Goal: Information Seeking & Learning: Learn about a topic

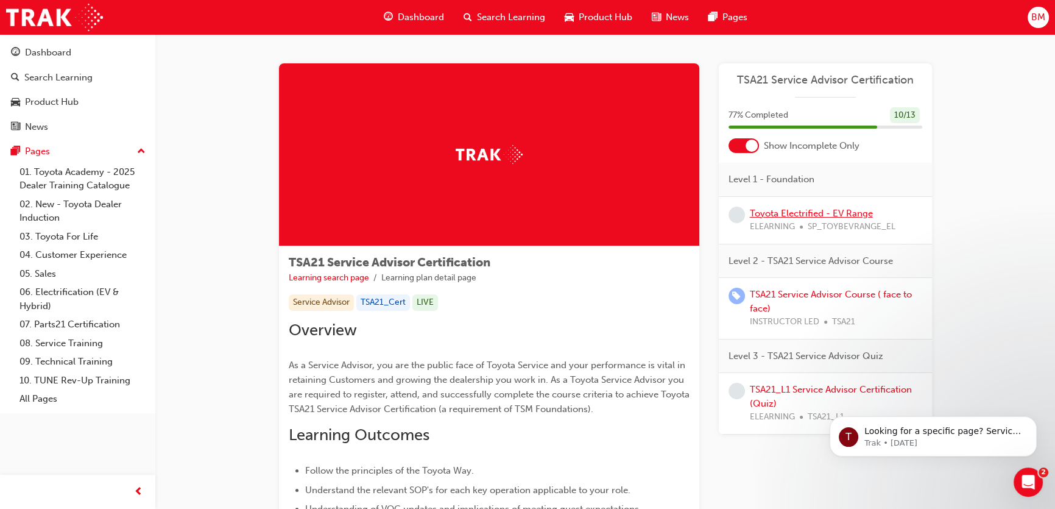
click at [802, 211] on link "Toyota Electrified - EV Range" at bounding box center [811, 213] width 123 height 11
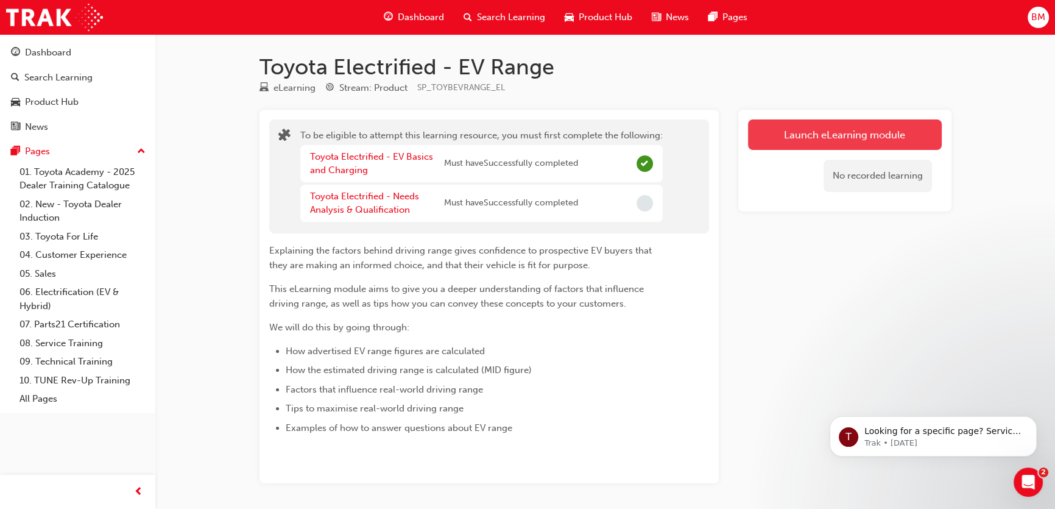
click at [835, 124] on button "Launch eLearning module" at bounding box center [845, 134] width 194 height 30
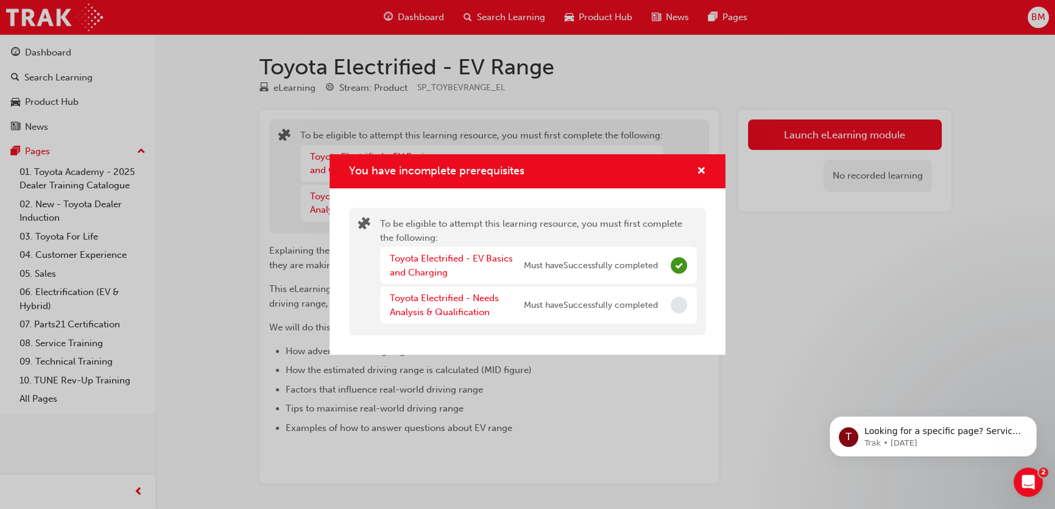
click at [582, 267] on span "Must have Successfully completed" at bounding box center [591, 266] width 134 height 14
click at [582, 302] on span "Must have Successfully completed" at bounding box center [591, 306] width 134 height 14
click at [663, 311] on div "Toyota Electrified - Needs Analysis & Qualification Must have Successfully comp…" at bounding box center [538, 304] width 317 height 37
click at [668, 294] on div "Toyota Electrified - Needs Analysis & Qualification Must have Successfully comp…" at bounding box center [538, 304] width 317 height 37
click at [705, 166] on span "cross-icon" at bounding box center [701, 171] width 9 height 11
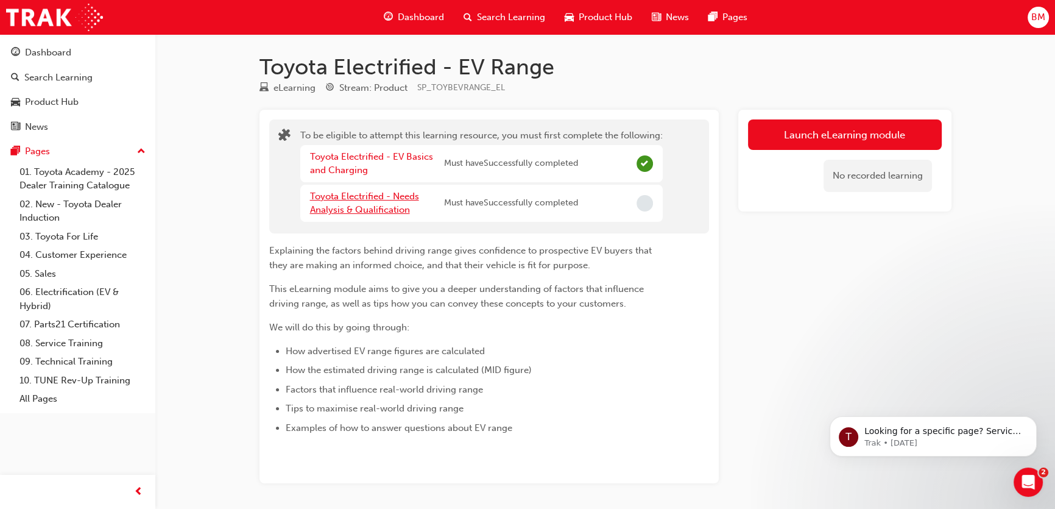
click at [372, 201] on link "Toyota Electrified - Needs Analysis & Qualification" at bounding box center [364, 203] width 109 height 25
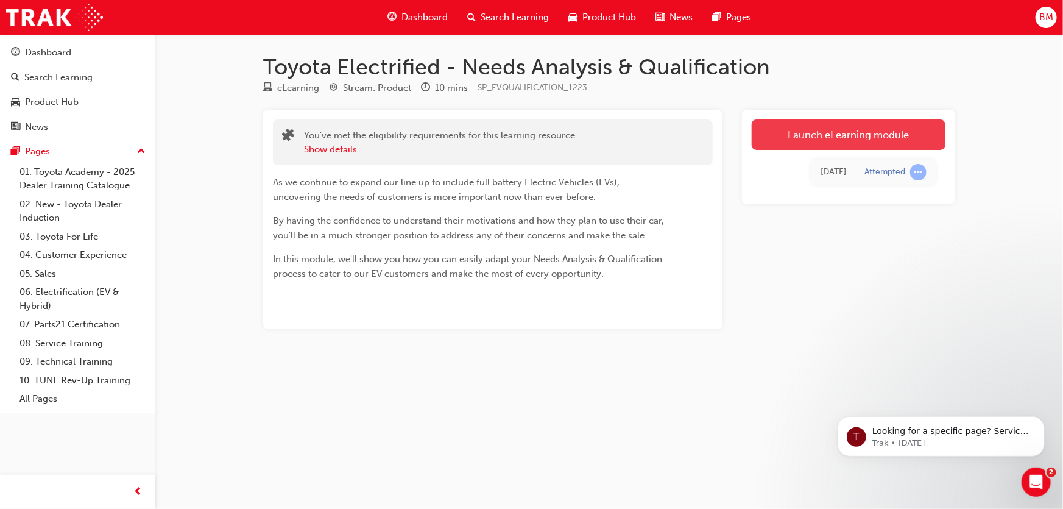
click at [844, 126] on link "Launch eLearning module" at bounding box center [849, 134] width 194 height 30
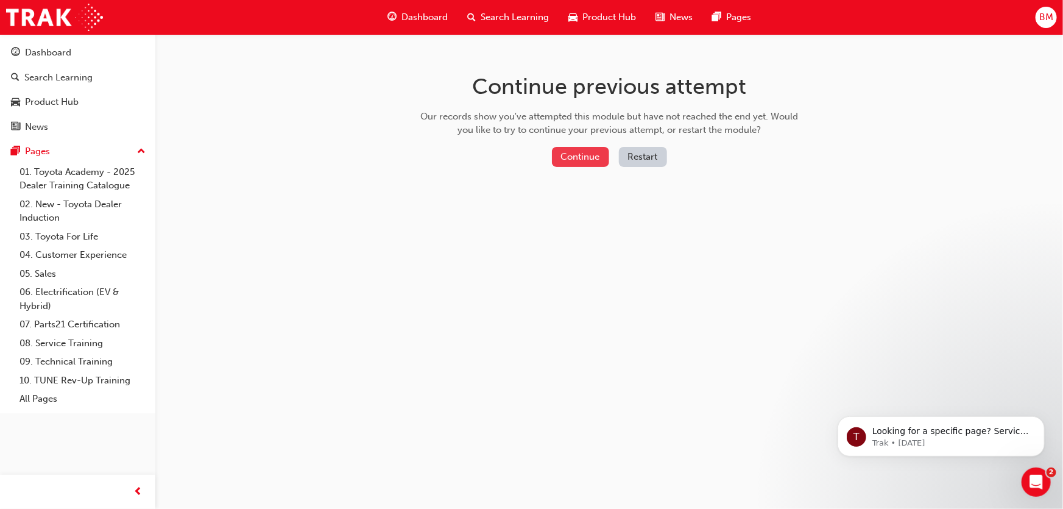
click at [560, 154] on button "Continue" at bounding box center [580, 157] width 57 height 20
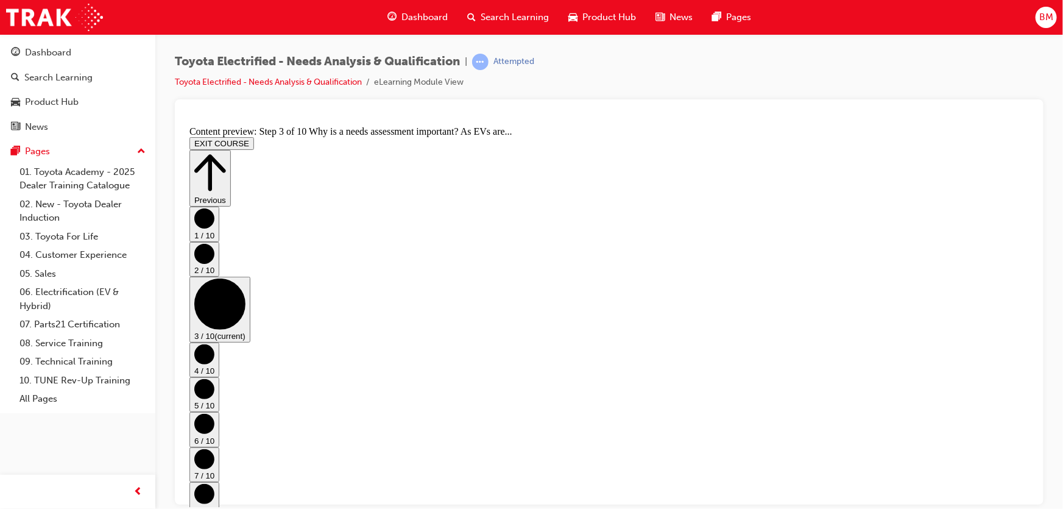
scroll to position [157, 0]
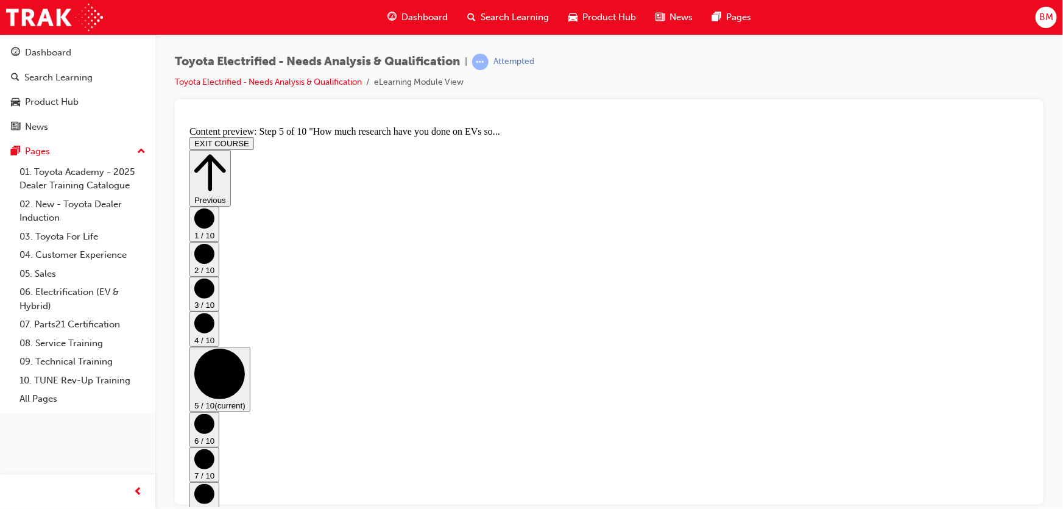
scroll to position [530, 0]
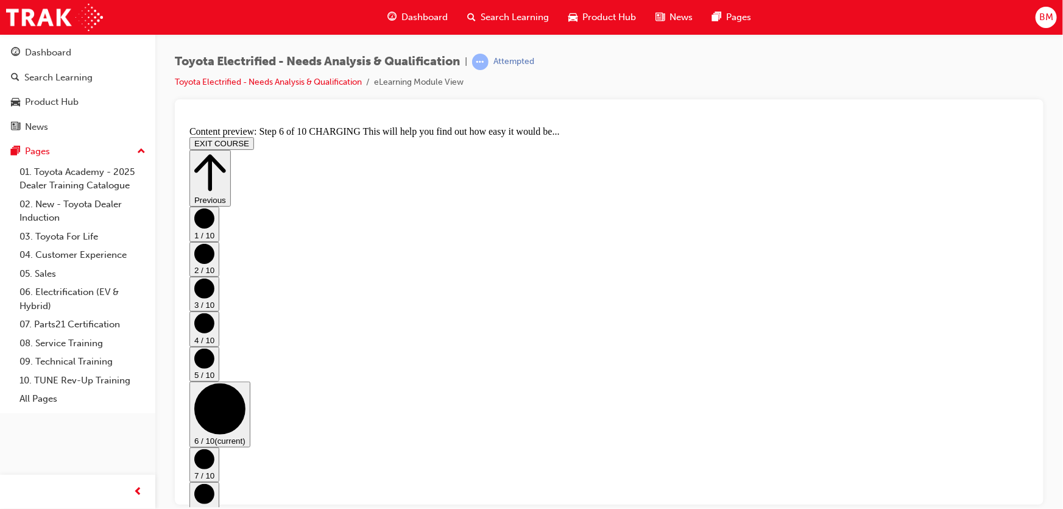
scroll to position [91, 0]
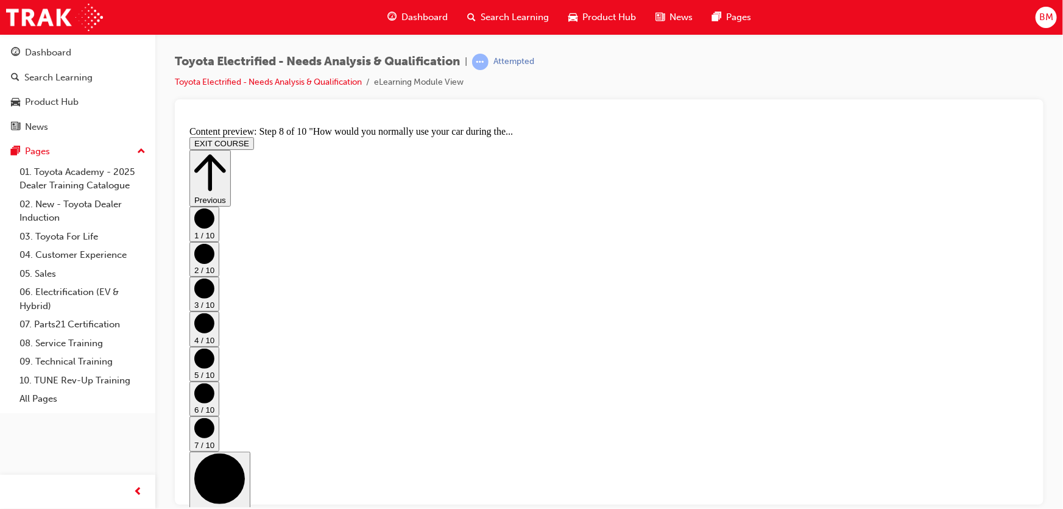
scroll to position [367, 0]
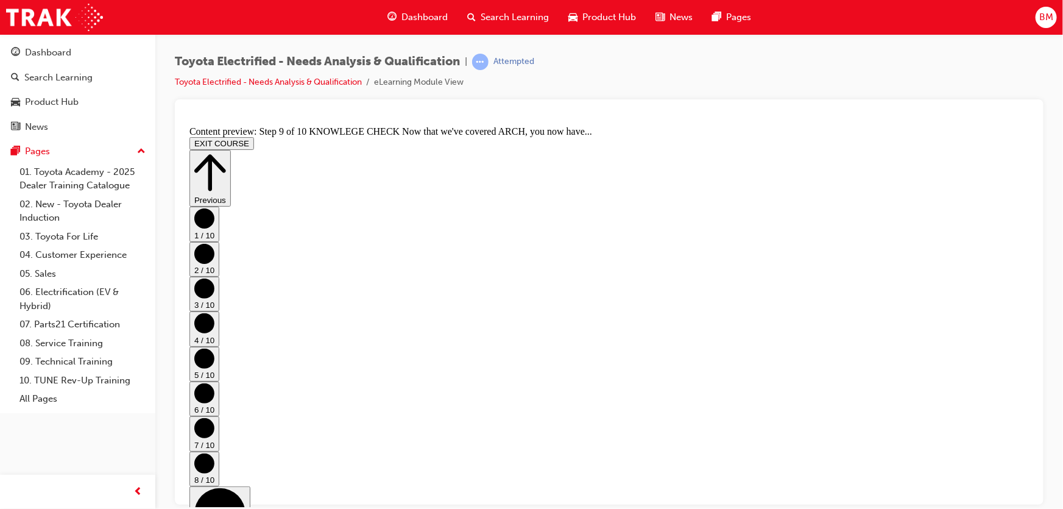
click at [253, 136] on button "EXIT COURSE" at bounding box center [221, 142] width 65 height 13
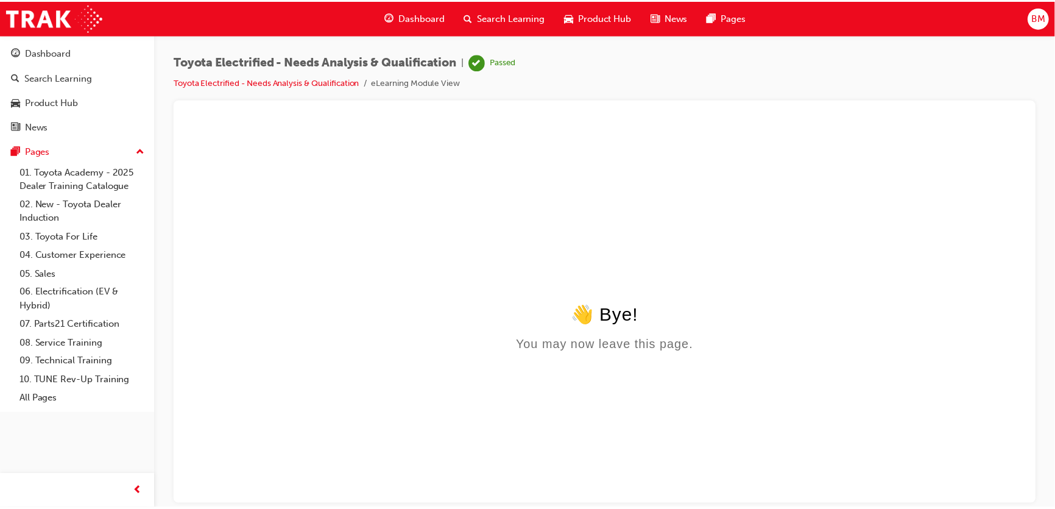
scroll to position [0, 0]
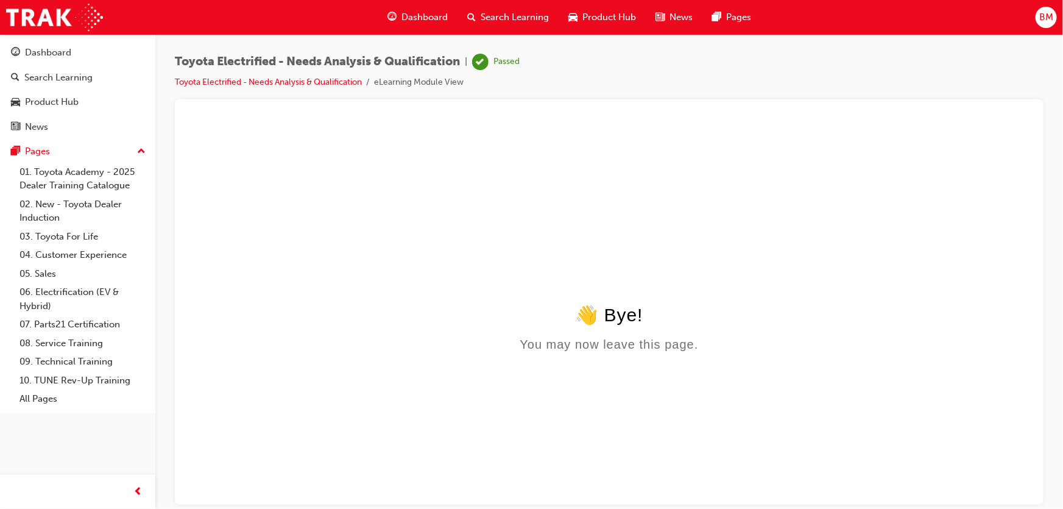
click at [436, 19] on span "Dashboard" at bounding box center [424, 17] width 46 height 14
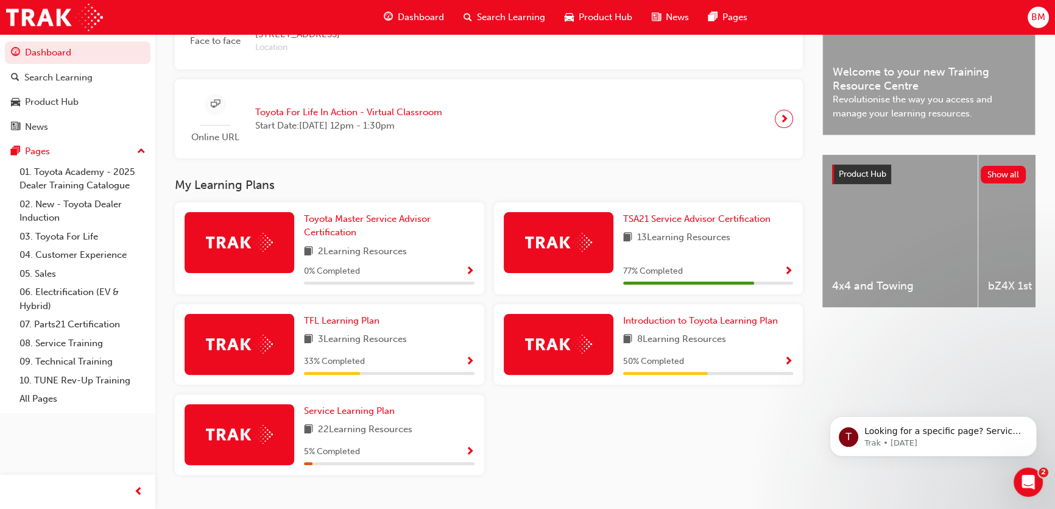
scroll to position [387, 0]
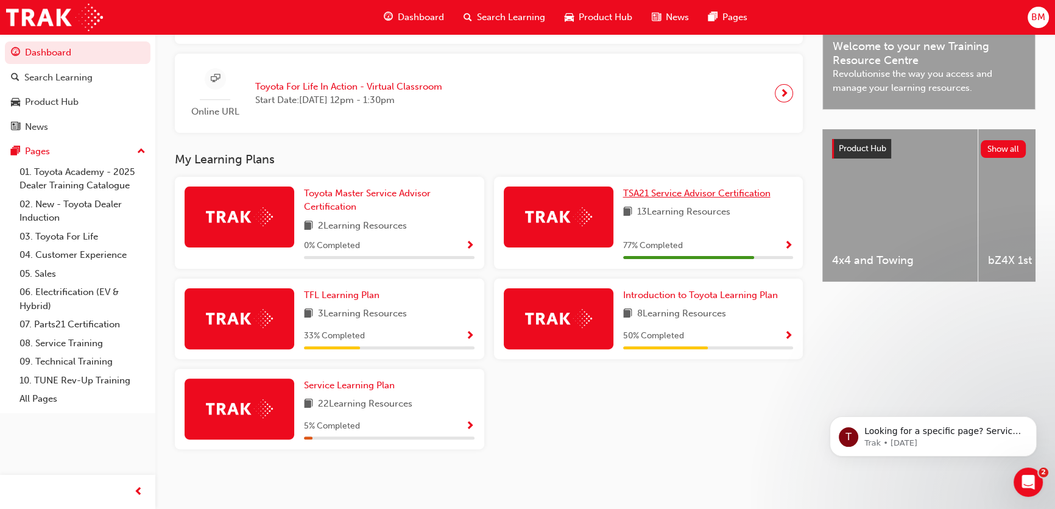
click at [681, 192] on span "TSA21 Service Advisor Certification" at bounding box center [696, 193] width 147 height 11
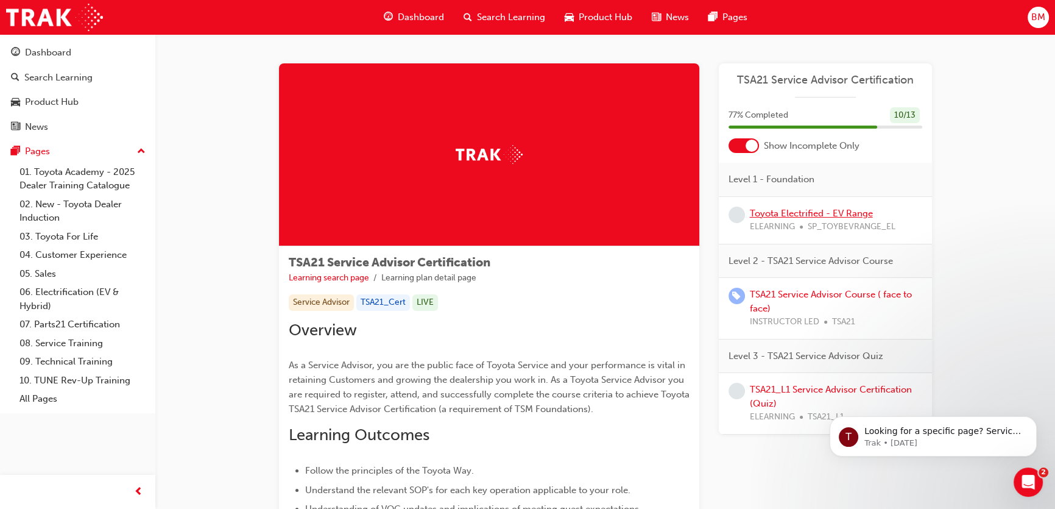
click at [785, 208] on link "Toyota Electrified - EV Range" at bounding box center [811, 213] width 123 height 11
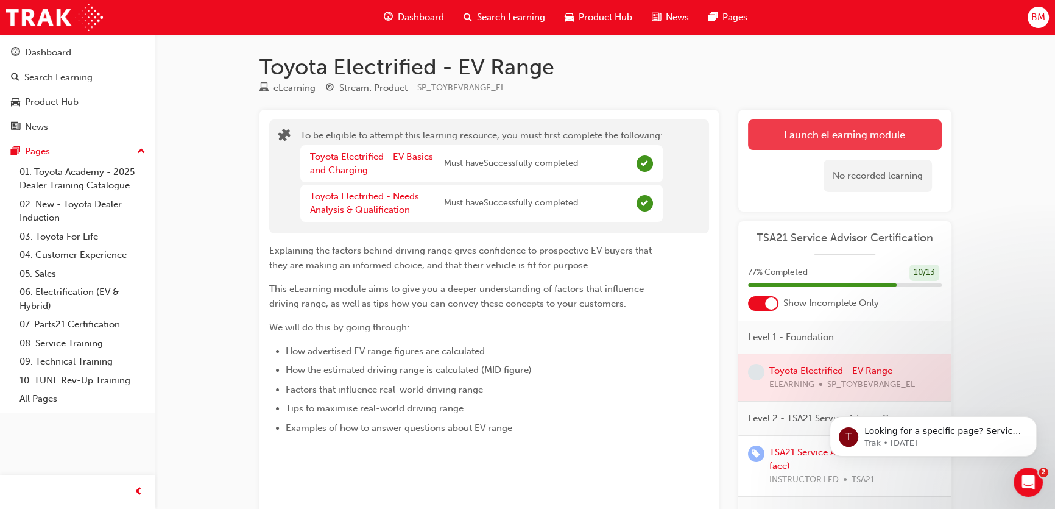
click at [773, 139] on button "Launch eLearning module" at bounding box center [845, 134] width 194 height 30
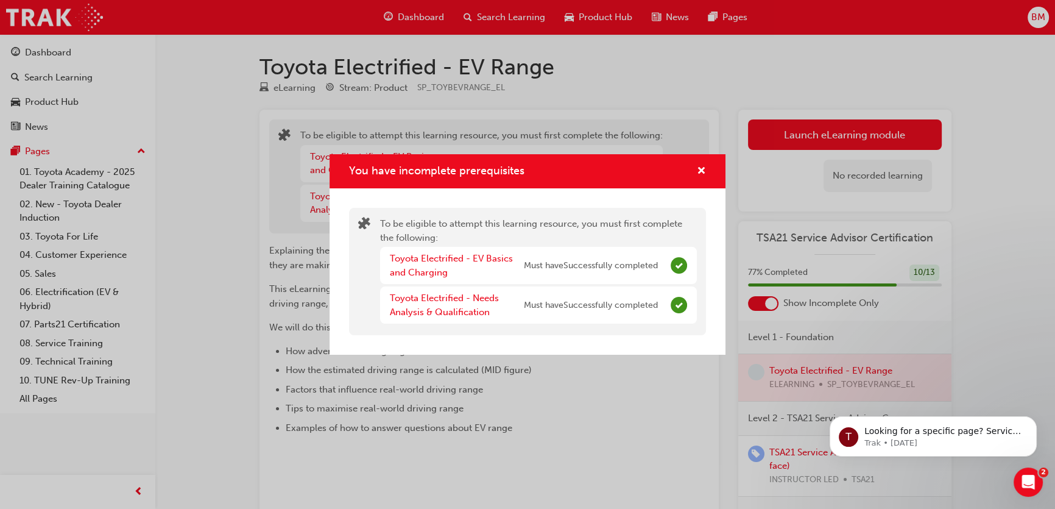
click at [589, 311] on span "Must have Successfully completed" at bounding box center [591, 306] width 134 height 14
click at [587, 267] on span "Must have Successfully completed" at bounding box center [591, 266] width 134 height 14
click at [576, 305] on span "Must have Successfully completed" at bounding box center [591, 306] width 134 height 14
click at [582, 268] on span "Must have Successfully completed" at bounding box center [591, 266] width 134 height 14
click at [576, 306] on span "Must have Successfully completed" at bounding box center [591, 306] width 134 height 14
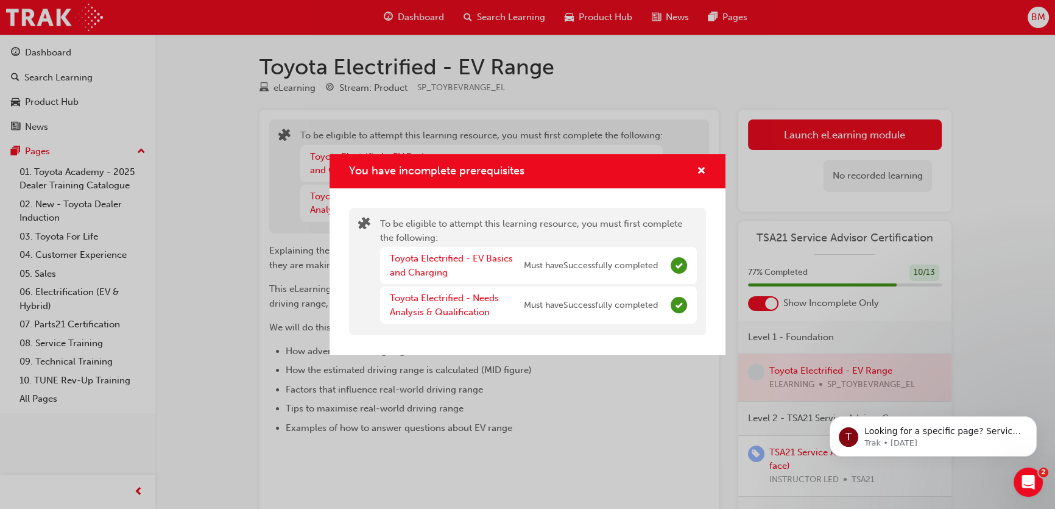
click at [596, 277] on div "Toyota Electrified - EV Basics and Charging Must have Successfully completed" at bounding box center [524, 265] width 268 height 27
click at [593, 311] on span "Must have Successfully completed" at bounding box center [591, 306] width 134 height 14
drag, startPoint x: 601, startPoint y: 264, endPoint x: 602, endPoint y: 310, distance: 46.3
click at [601, 279] on div "Toyota Electrified - EV Basics and Charging Must have Successfully completed" at bounding box center [524, 265] width 268 height 27
click at [602, 310] on span "Must have Successfully completed" at bounding box center [591, 306] width 134 height 14
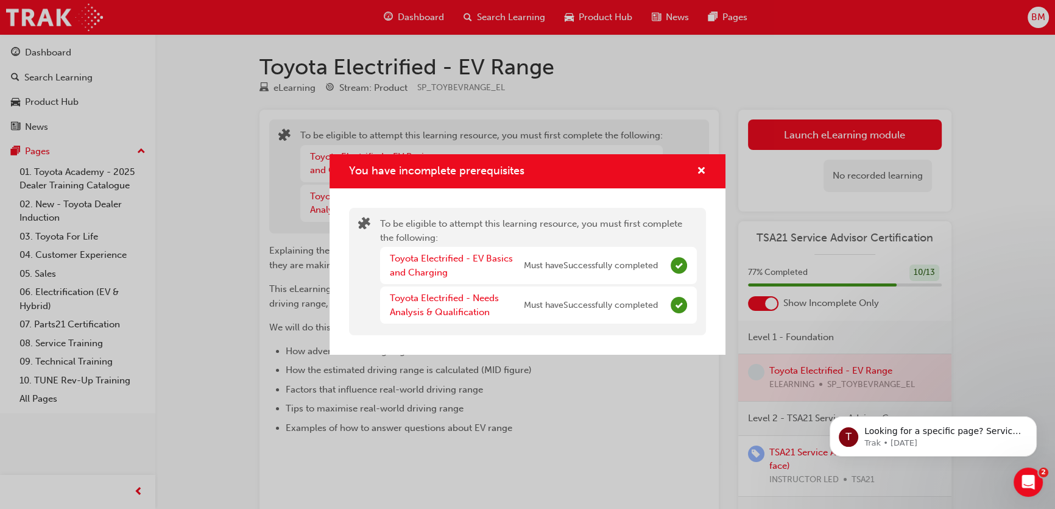
drag, startPoint x: 603, startPoint y: 253, endPoint x: 603, endPoint y: 268, distance: 15.2
click at [603, 263] on div "Toyota Electrified - EV Basics and Charging Must have Successfully completed" at bounding box center [524, 265] width 268 height 27
drag, startPoint x: 602, startPoint y: 300, endPoint x: 606, endPoint y: 285, distance: 15.1
click at [603, 296] on div "Toyota Electrified - Needs Analysis & Qualification Must have Successfully comp…" at bounding box center [524, 304] width 268 height 27
drag, startPoint x: 609, startPoint y: 264, endPoint x: 609, endPoint y: 310, distance: 46.3
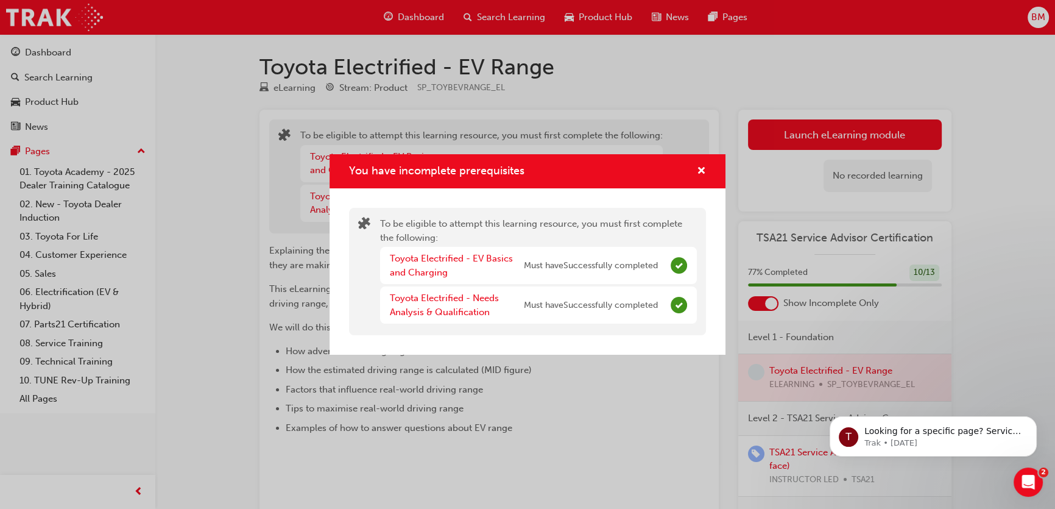
click at [610, 266] on span "Must have Successfully completed" at bounding box center [591, 266] width 134 height 14
click at [610, 310] on div "Toyota Electrified - Needs Analysis & Qualification Must have Successfully comp…" at bounding box center [524, 304] width 268 height 27
click at [612, 264] on div "Toyota Electrified - EV Basics and Charging Must have Successfully completed" at bounding box center [524, 265] width 268 height 27
click at [618, 303] on span "Must have Successfully completed" at bounding box center [591, 306] width 134 height 14
drag, startPoint x: 621, startPoint y: 266, endPoint x: 621, endPoint y: 299, distance: 32.9
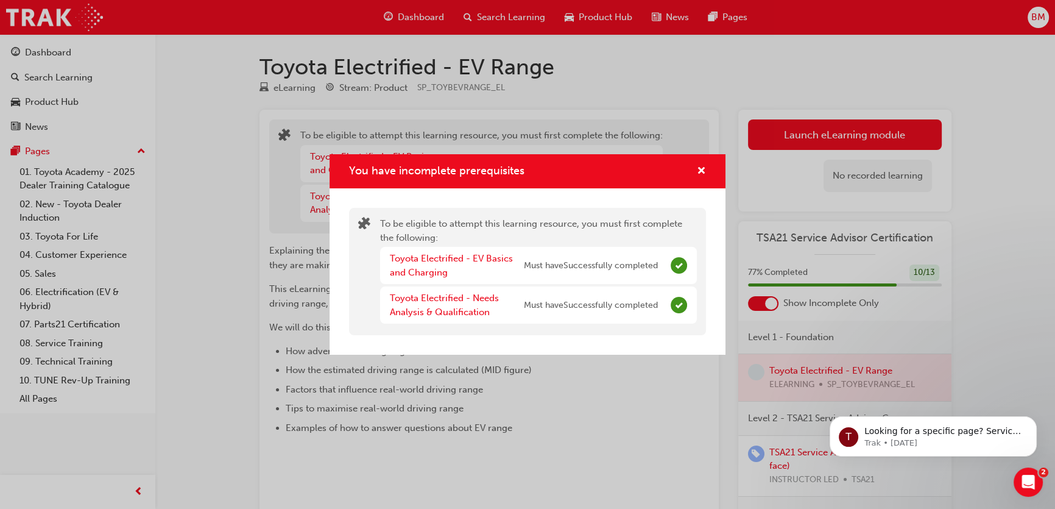
click at [621, 274] on div "Toyota Electrified - EV Basics and Charging Must have Successfully completed" at bounding box center [524, 265] width 268 height 27
click at [621, 302] on span "Must have Successfully completed" at bounding box center [591, 306] width 134 height 14
drag, startPoint x: 621, startPoint y: 271, endPoint x: 617, endPoint y: 305, distance: 34.4
click at [621, 278] on div "Toyota Electrified - EV Basics and Charging Must have Successfully completed" at bounding box center [524, 265] width 268 height 27
click at [617, 311] on div "Toyota Electrified - Needs Analysis & Qualification Must have Successfully comp…" at bounding box center [524, 304] width 268 height 27
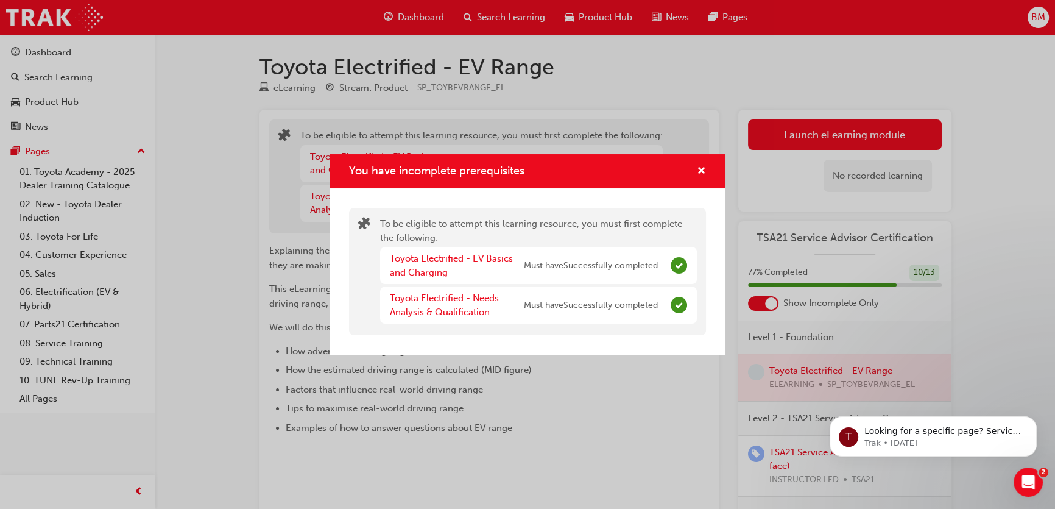
click at [620, 263] on span "Must have Successfully completed" at bounding box center [591, 266] width 134 height 14
click at [698, 172] on span "cross-icon" at bounding box center [701, 171] width 9 height 11
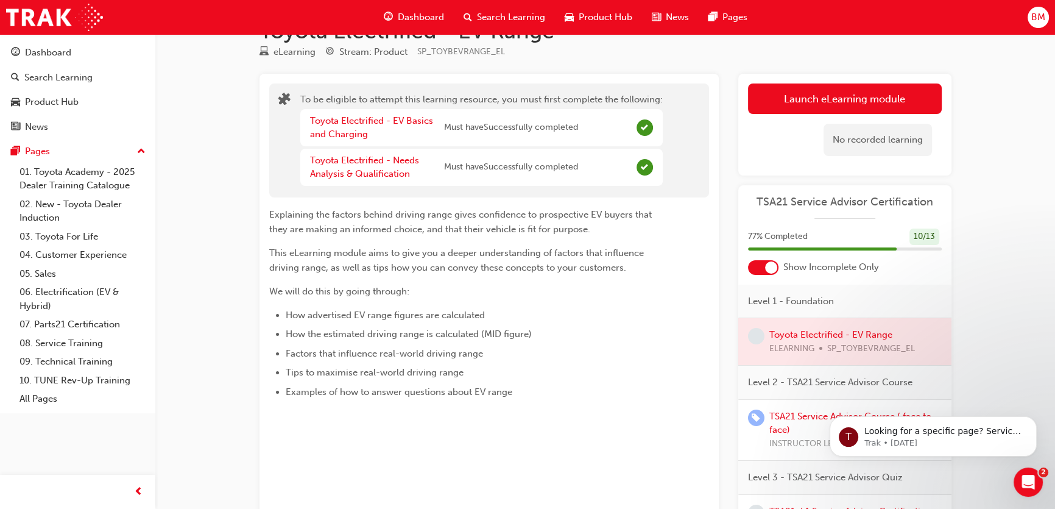
scroll to position [55, 0]
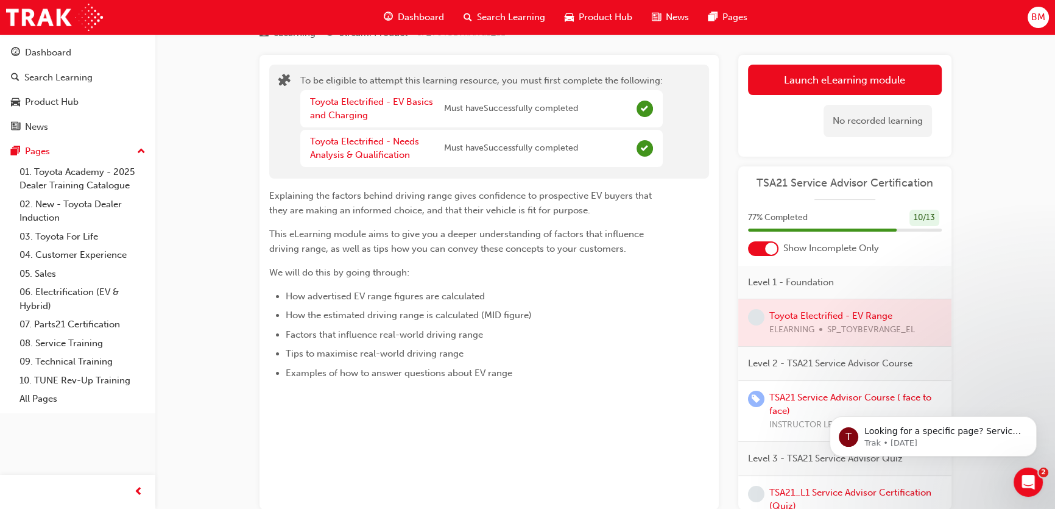
click at [833, 314] on div at bounding box center [844, 322] width 213 height 47
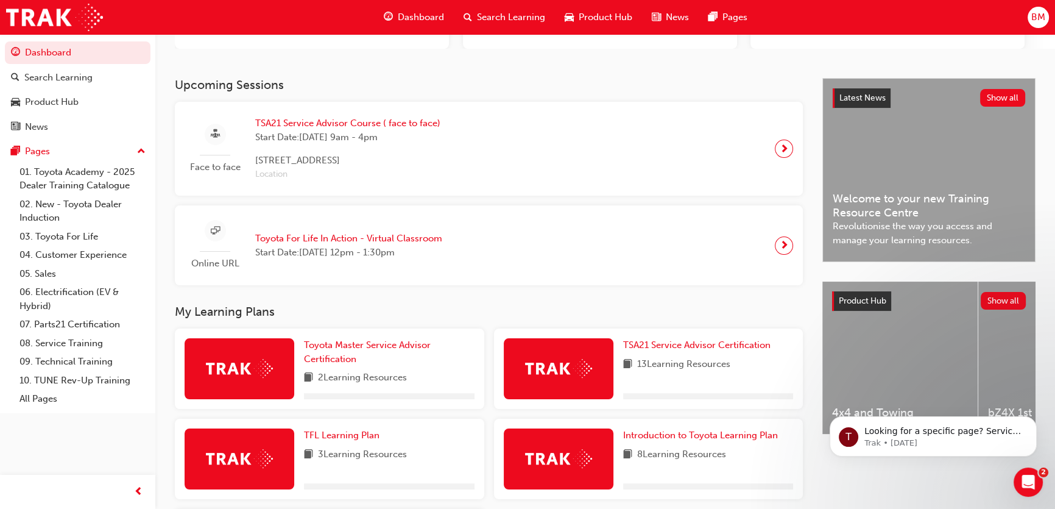
scroll to position [221, 0]
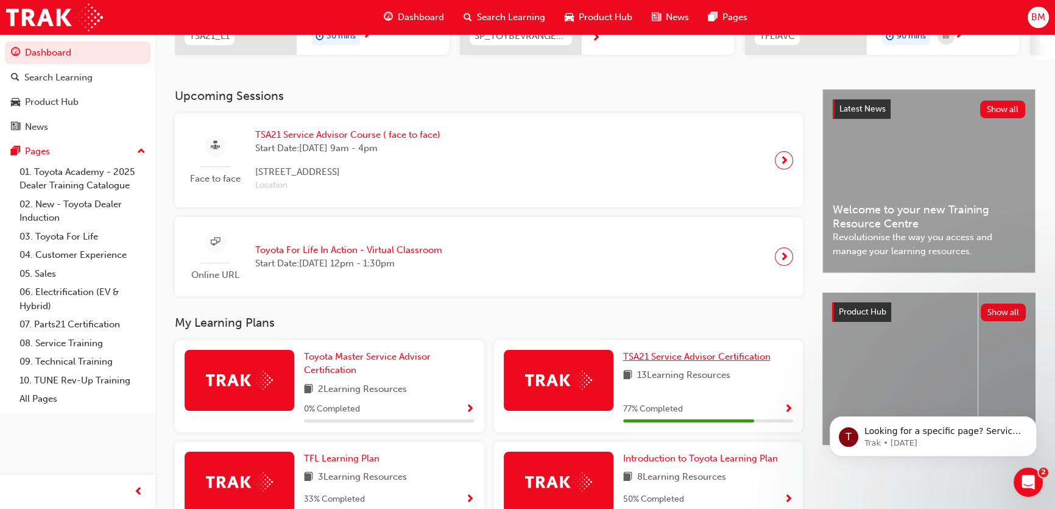
click at [682, 362] on span "TSA21 Service Advisor Certification" at bounding box center [696, 356] width 147 height 11
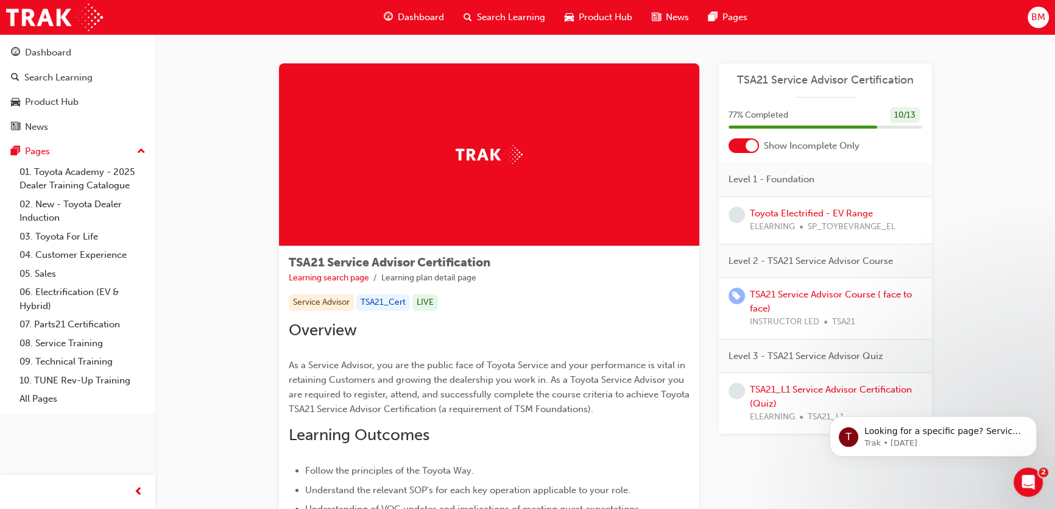
click at [802, 219] on div "Toyota Electrified - EV Range ELEARNING SP_TOYBEVRANGE_EL" at bounding box center [823, 220] width 146 height 27
click at [799, 212] on link "Toyota Electrified - EV Range" at bounding box center [811, 213] width 123 height 11
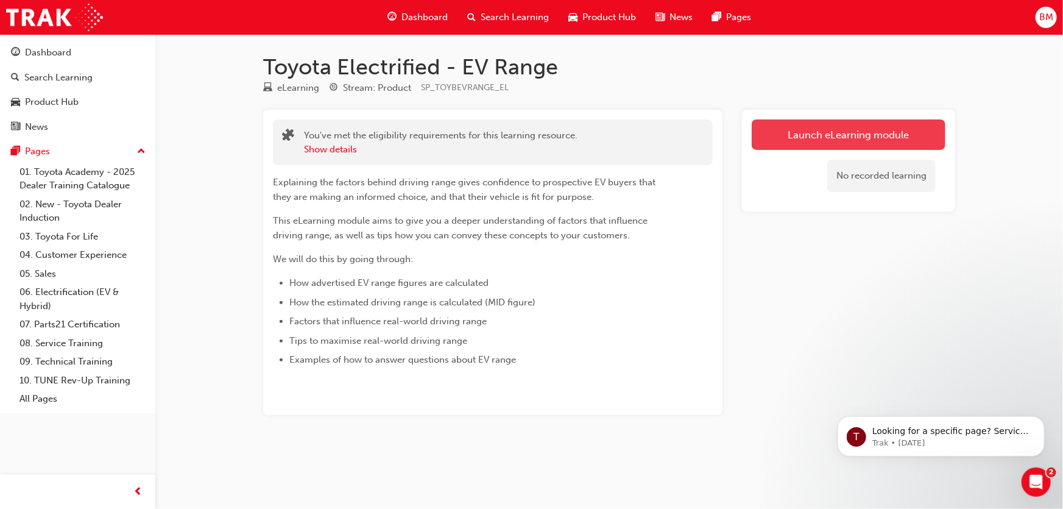
click at [838, 128] on link "Launch eLearning module" at bounding box center [849, 134] width 194 height 30
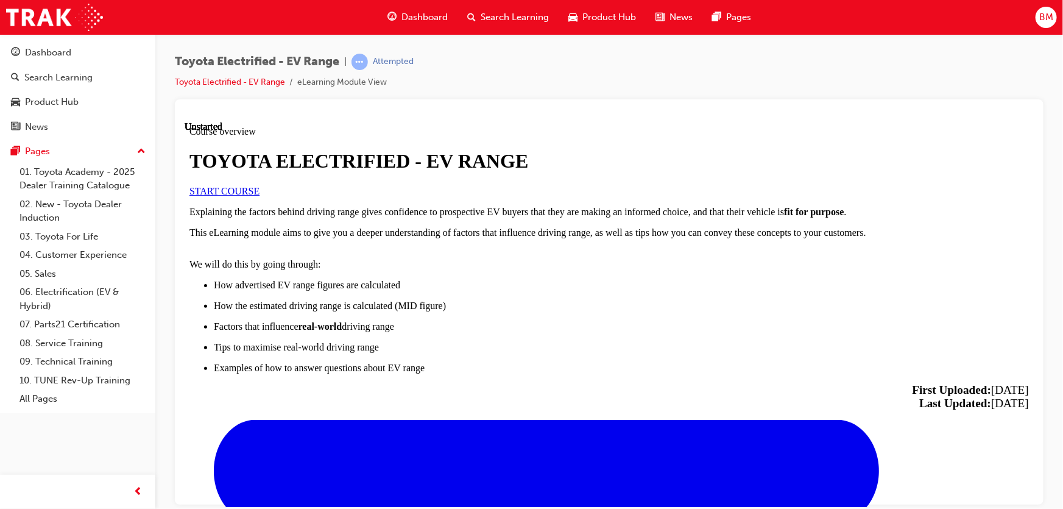
scroll to position [656, 0]
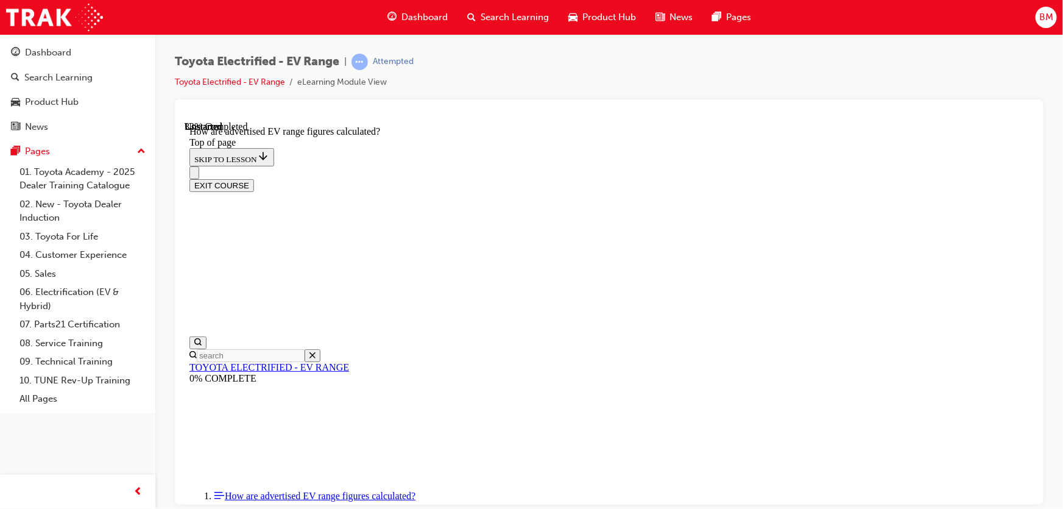
scroll to position [203, 0]
drag, startPoint x: 549, startPoint y: 223, endPoint x: 828, endPoint y: 235, distance: 279.3
drag, startPoint x: 631, startPoint y: 256, endPoint x: 461, endPoint y: 210, distance: 176.3
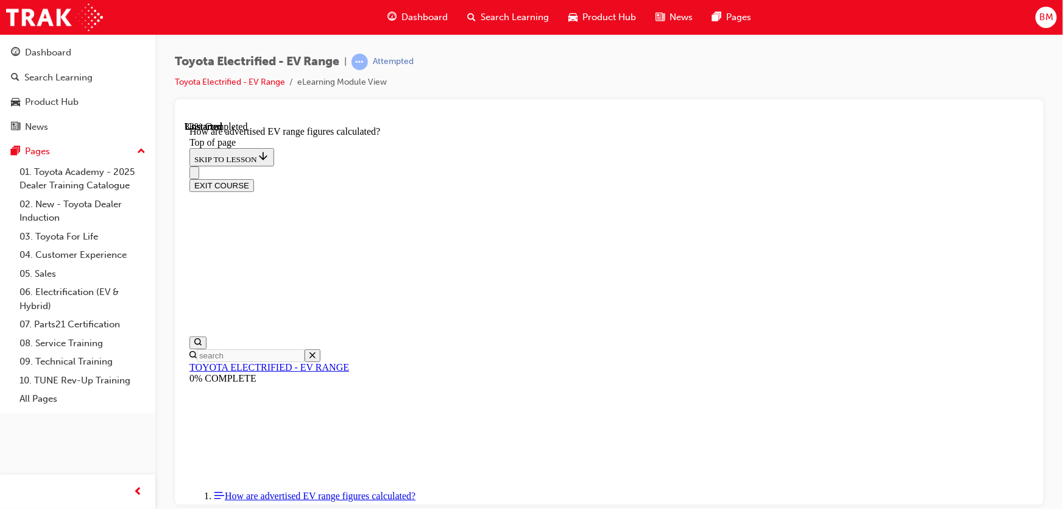
drag, startPoint x: 457, startPoint y: 218, endPoint x: 767, endPoint y: 268, distance: 314.1
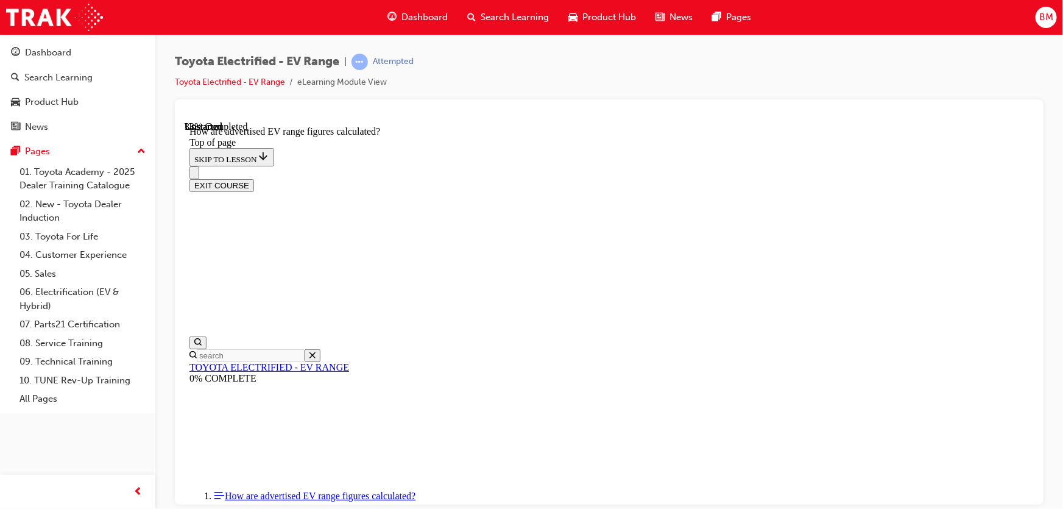
drag, startPoint x: 583, startPoint y: 306, endPoint x: 846, endPoint y: 299, distance: 263.3
drag, startPoint x: 779, startPoint y: 325, endPoint x: 421, endPoint y: 272, distance: 362.0
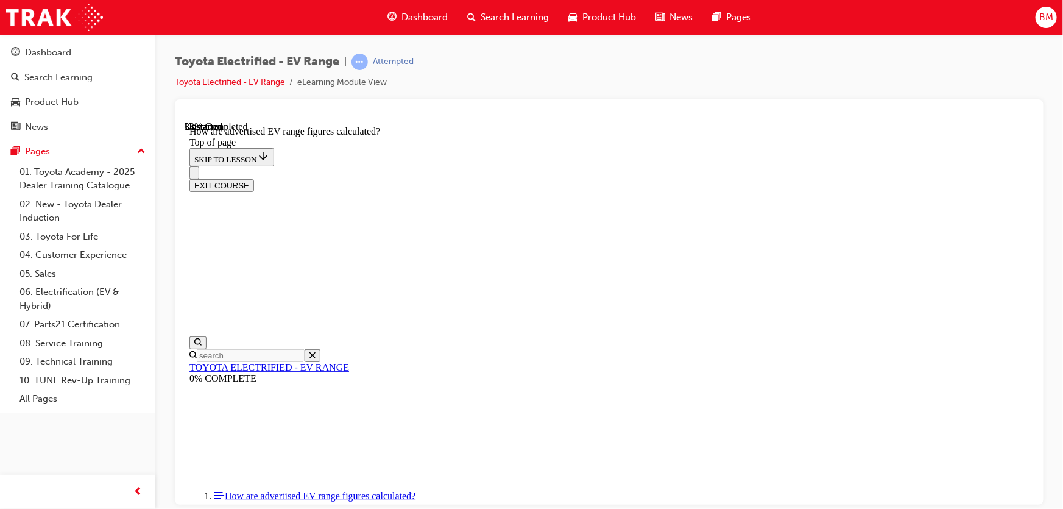
drag, startPoint x: 799, startPoint y: 329, endPoint x: 391, endPoint y: 306, distance: 409.5
drag, startPoint x: 451, startPoint y: 363, endPoint x: 672, endPoint y: 389, distance: 222.0
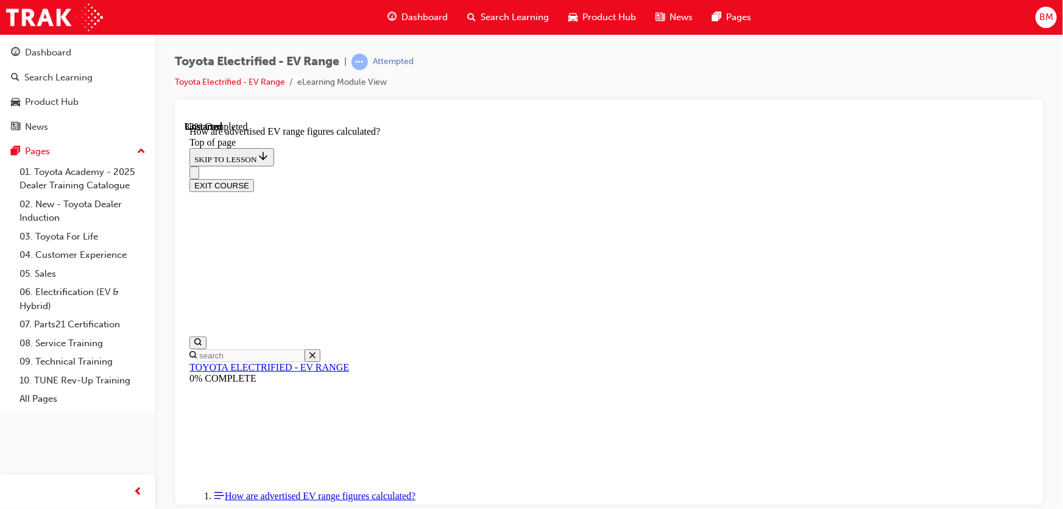
drag, startPoint x: 422, startPoint y: 375, endPoint x: 650, endPoint y: 381, distance: 228.6
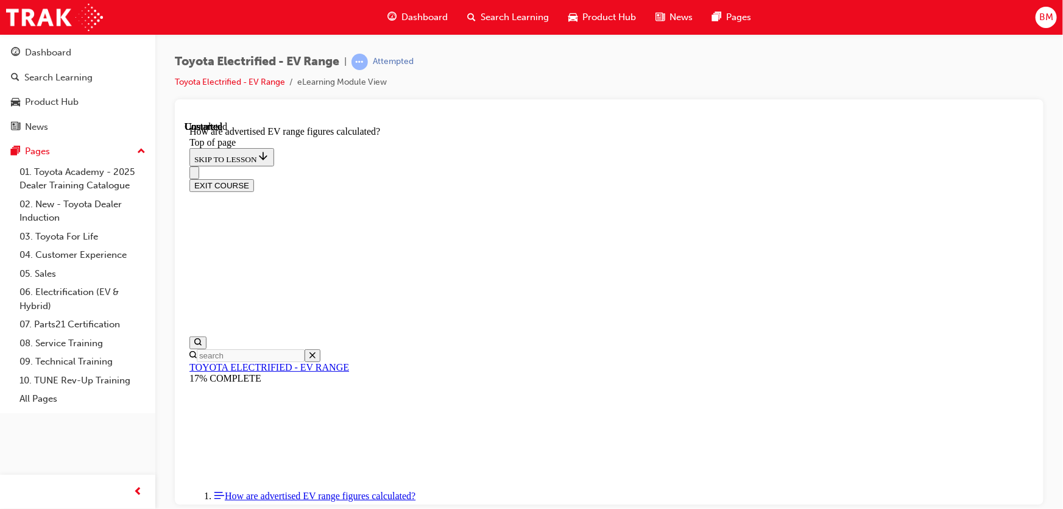
scroll to position [536, 0]
